Goal: Information Seeking & Learning: Learn about a topic

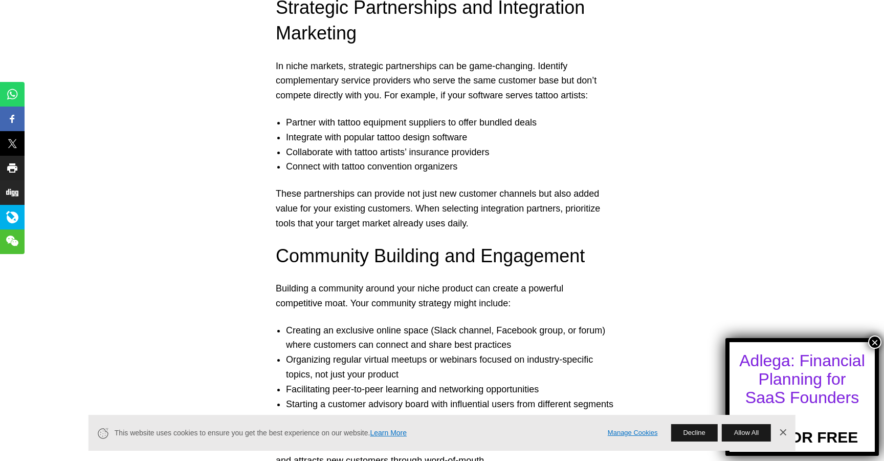
scroll to position [2287, 0]
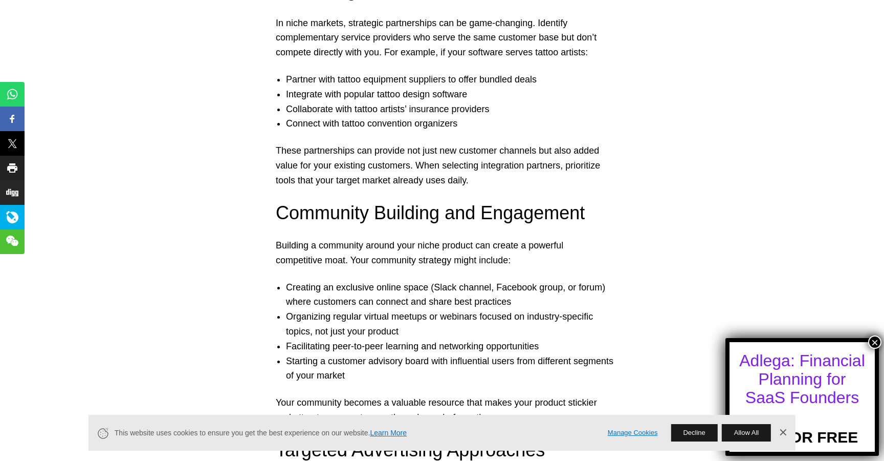
click at [404, 238] on p "Building a community around your niche product can create a powerful competitiv…" at bounding box center [442, 253] width 333 height 30
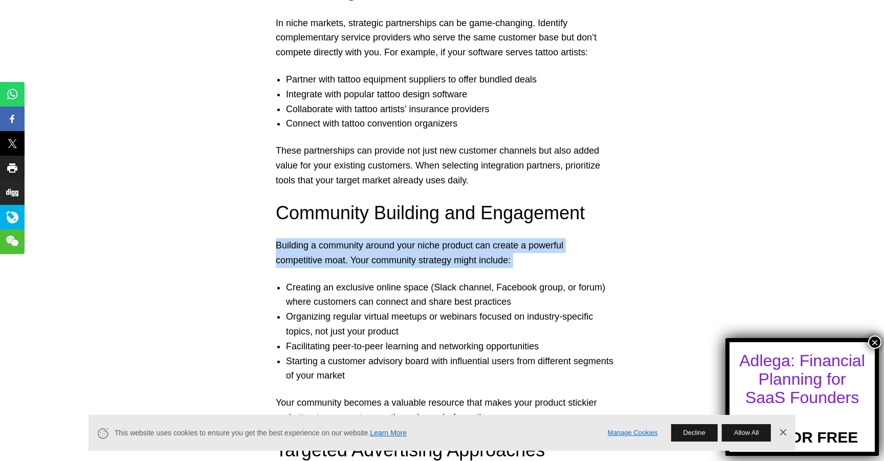
click at [404, 238] on p "Building a community around your niche product can create a powerful competitiv…" at bounding box center [442, 253] width 333 height 30
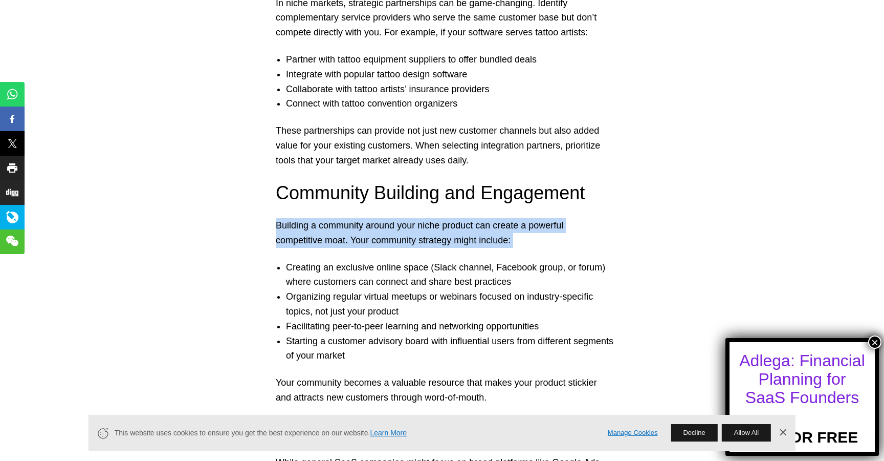
scroll to position [2306, 0]
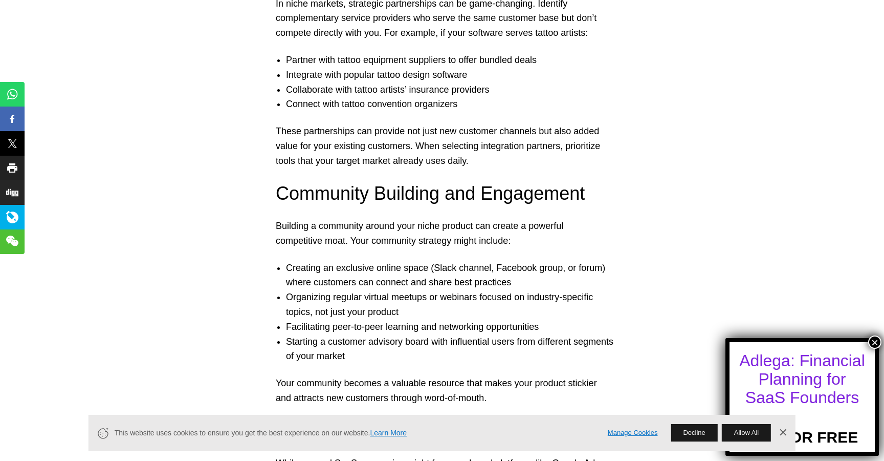
click at [430, 260] on li "Creating an exclusive online space (Slack channel, Facebook group, or forum) wh…" at bounding box center [452, 275] width 333 height 30
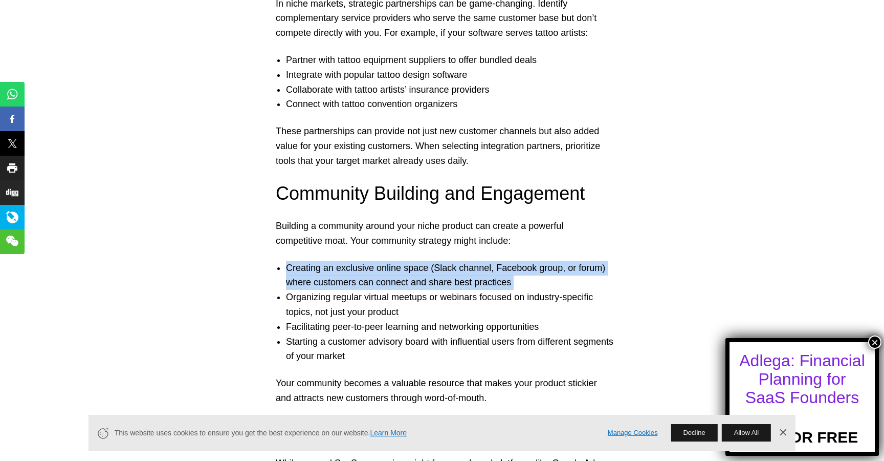
click at [430, 260] on li "Creating an exclusive online space (Slack channel, Facebook group, or forum) wh…" at bounding box center [452, 275] width 333 height 30
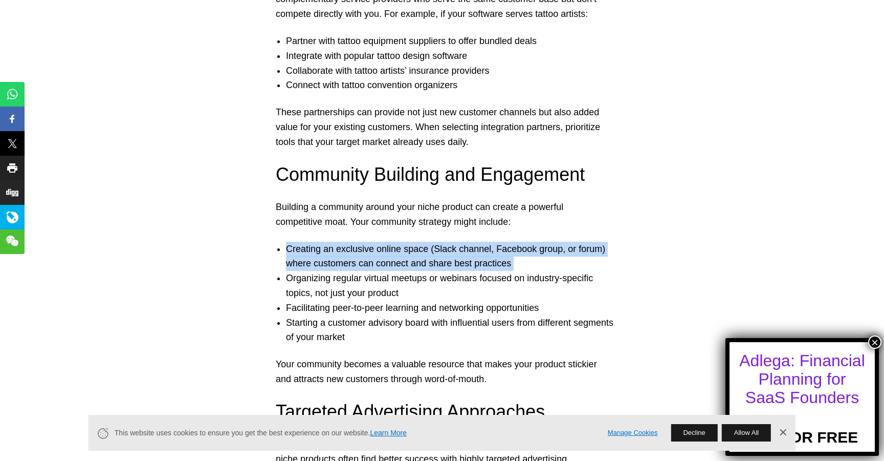
scroll to position [2338, 0]
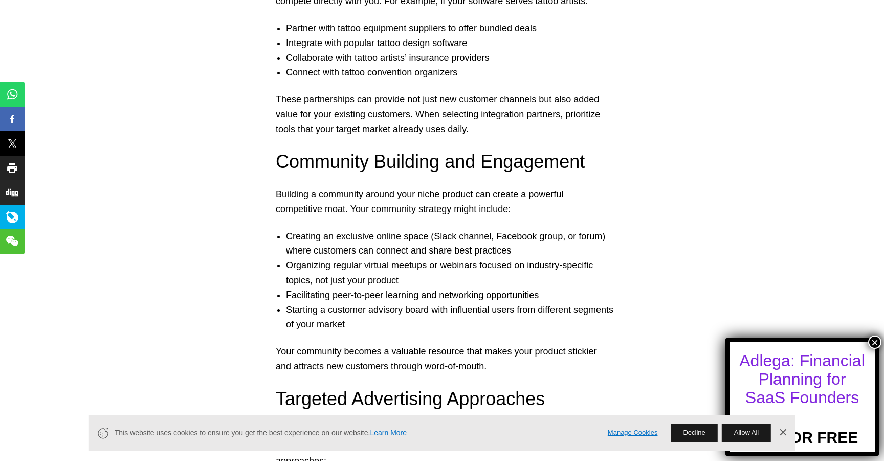
click at [480, 258] on li "Organizing regular virtual meetups or webinars focused on industry-specific top…" at bounding box center [452, 273] width 333 height 30
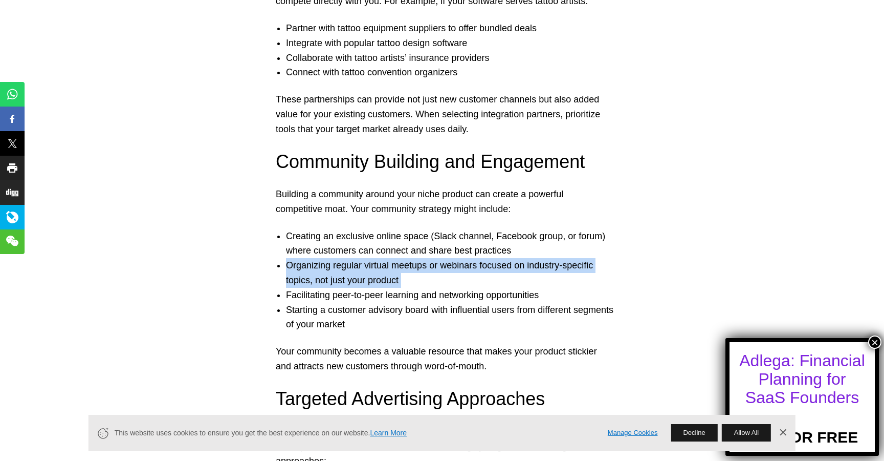
click at [480, 258] on li "Organizing regular virtual meetups or webinars focused on industry-specific top…" at bounding box center [452, 273] width 333 height 30
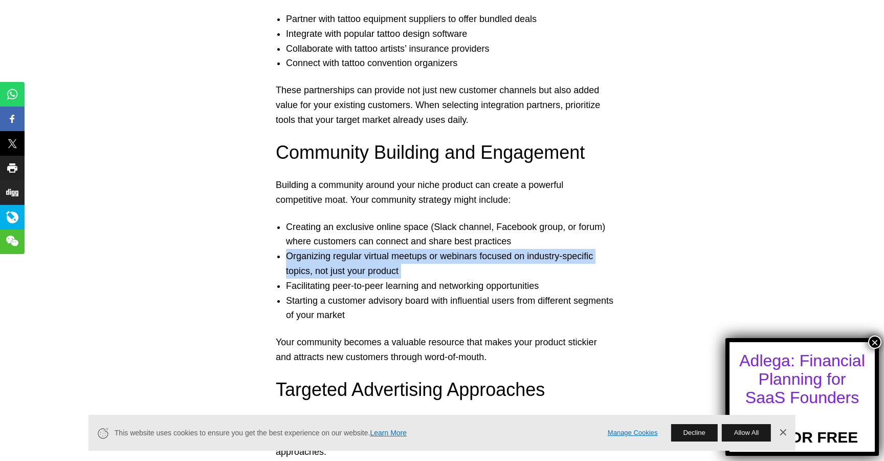
scroll to position [2352, 0]
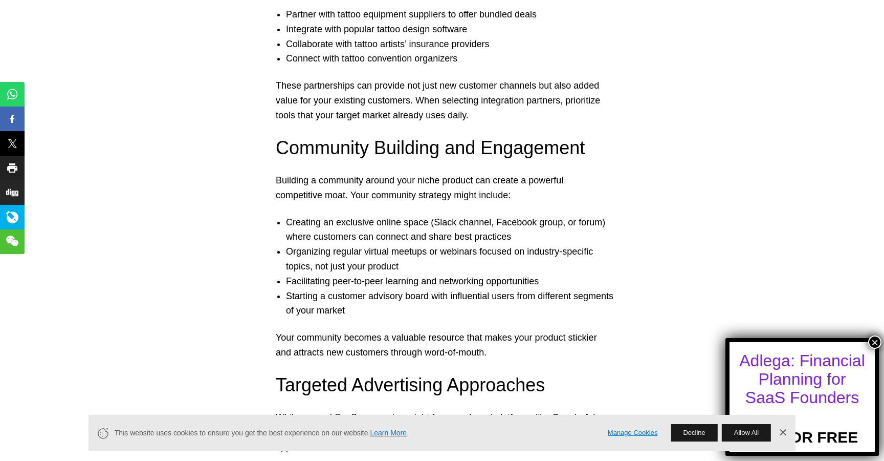
click at [489, 274] on li "Facilitating peer-to-peer learning and networking opportunities" at bounding box center [452, 281] width 333 height 15
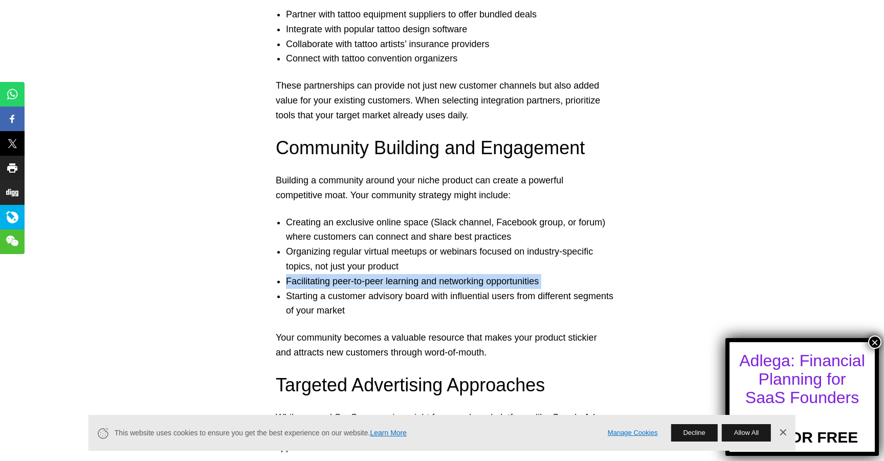
click at [489, 274] on li "Facilitating peer-to-peer learning and networking opportunities" at bounding box center [452, 281] width 333 height 15
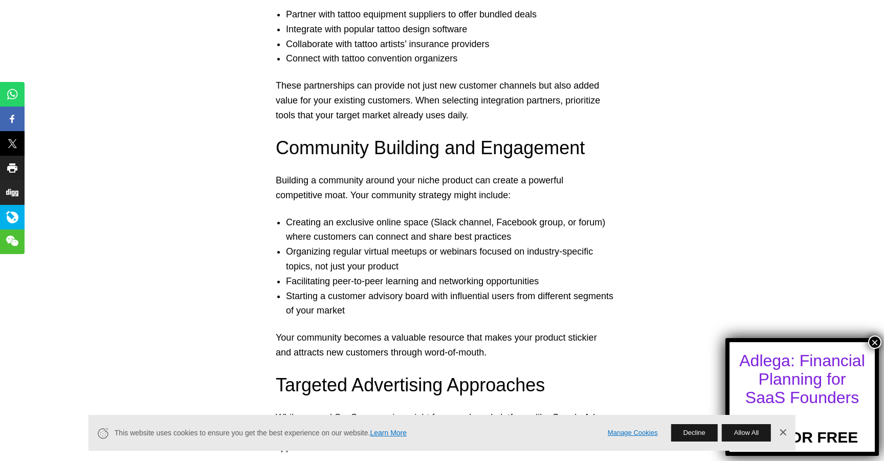
click at [488, 289] on li "Starting a customer advisory board with influential users from different segmen…" at bounding box center [452, 304] width 333 height 30
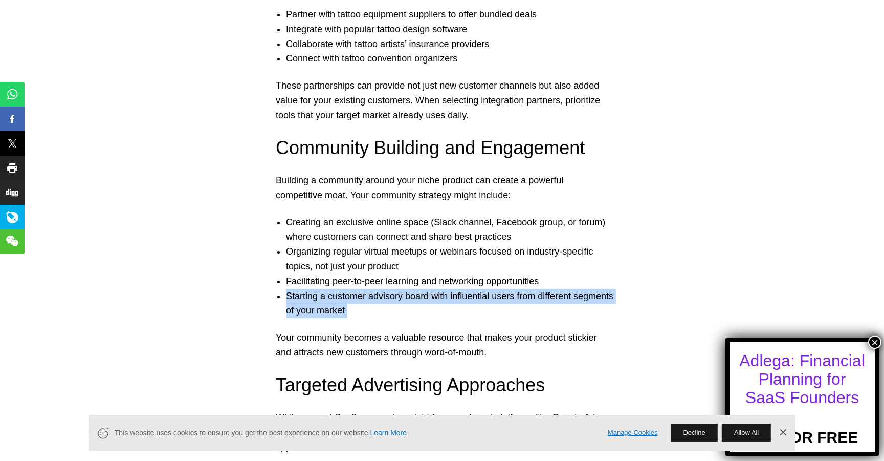
click at [488, 289] on li "Starting a customer advisory board with influential users from different segmen…" at bounding box center [452, 304] width 333 height 30
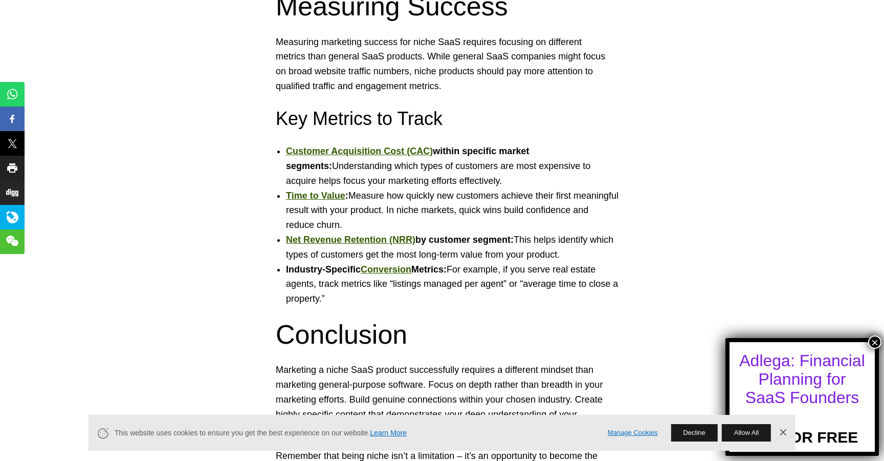
scroll to position [4510, 0]
